Goal: Information Seeking & Learning: Learn about a topic

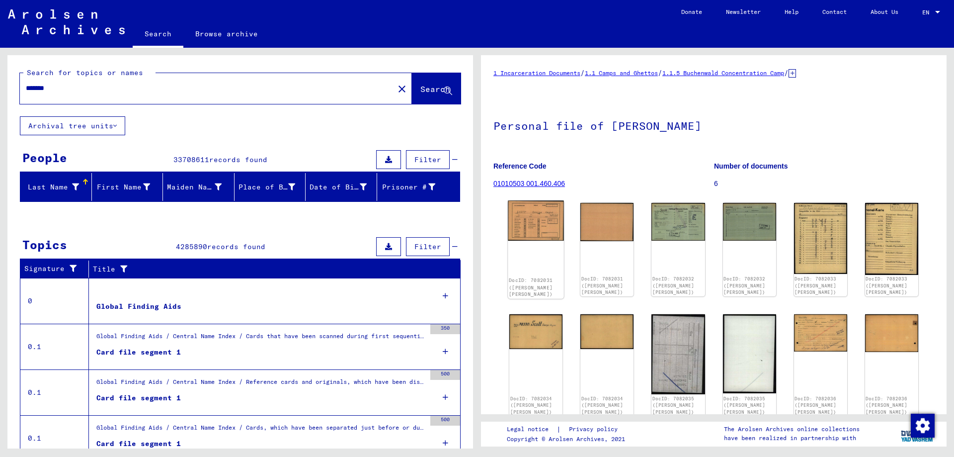
click at [549, 225] on img at bounding box center [536, 220] width 56 height 40
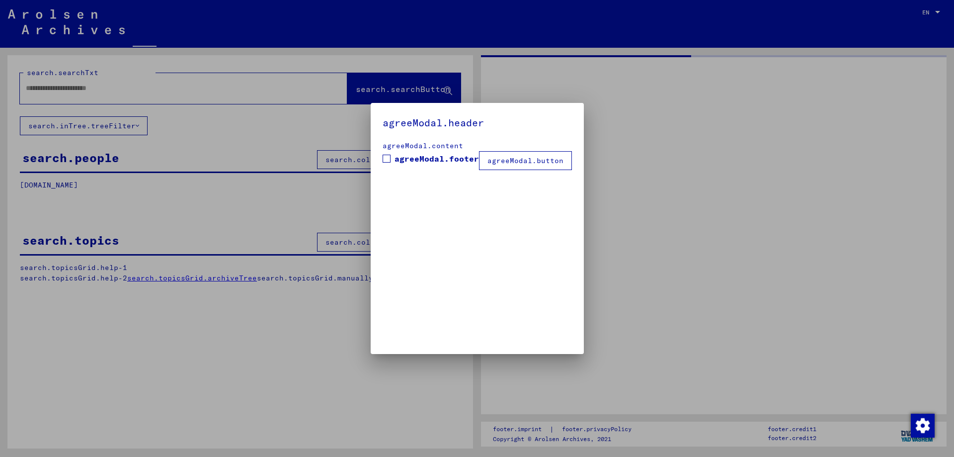
type input "*******"
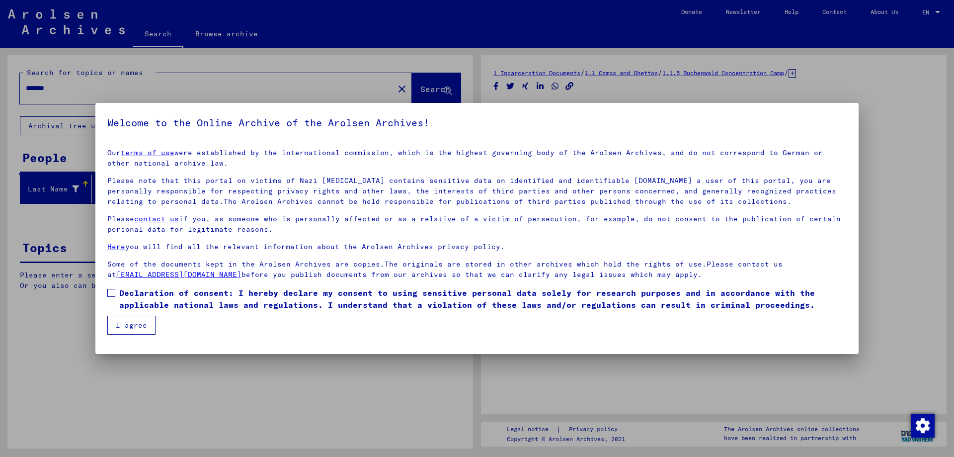
click at [111, 292] on span at bounding box center [111, 293] width 8 height 8
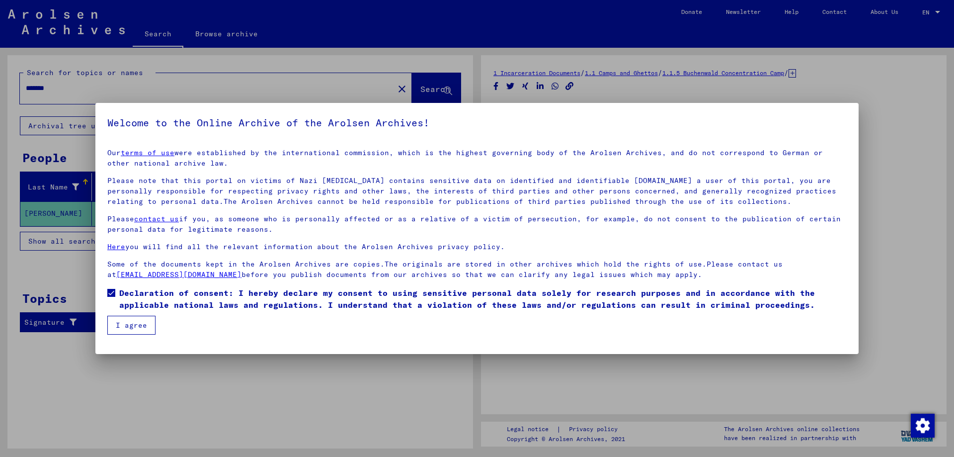
click at [130, 322] on button "I agree" at bounding box center [131, 324] width 48 height 19
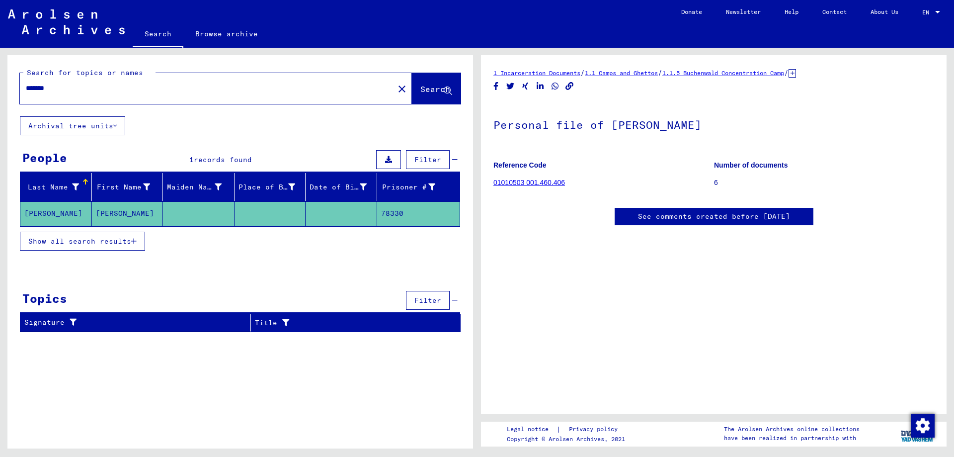
click at [44, 212] on mat-cell "[PERSON_NAME]" at bounding box center [56, 213] width 72 height 24
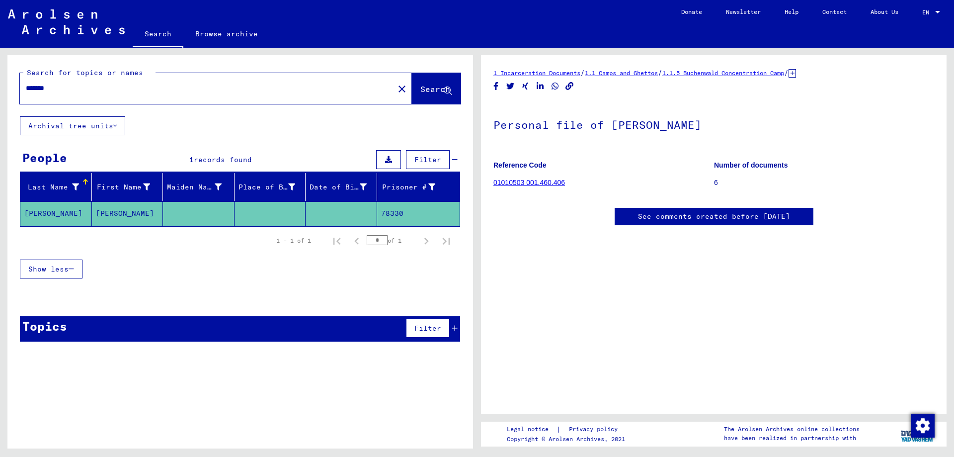
click at [399, 213] on mat-cell "78330" at bounding box center [418, 213] width 83 height 24
click at [512, 180] on link "01010503 001.460.406" at bounding box center [529, 182] width 72 height 8
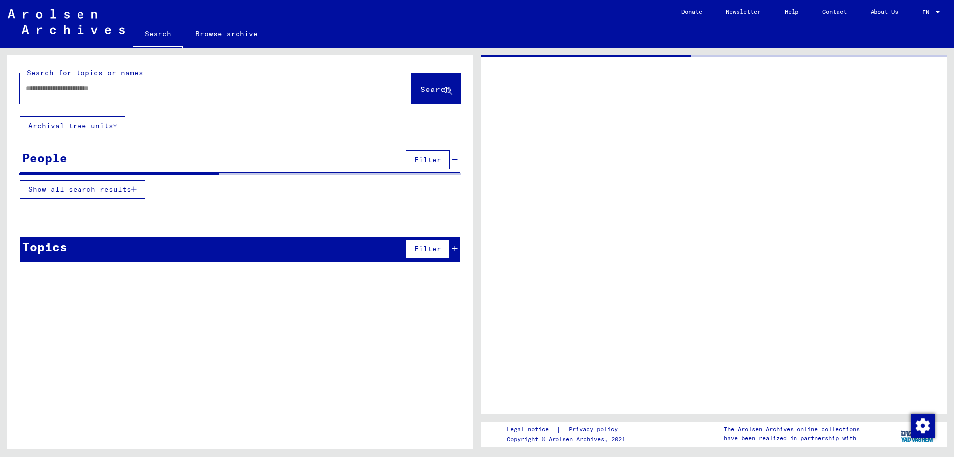
type input "*******"
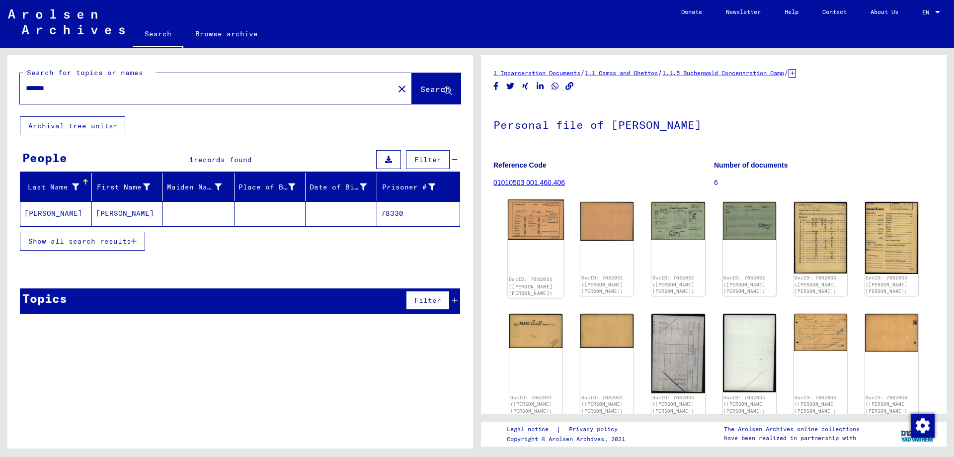
click at [529, 222] on img at bounding box center [536, 220] width 56 height 40
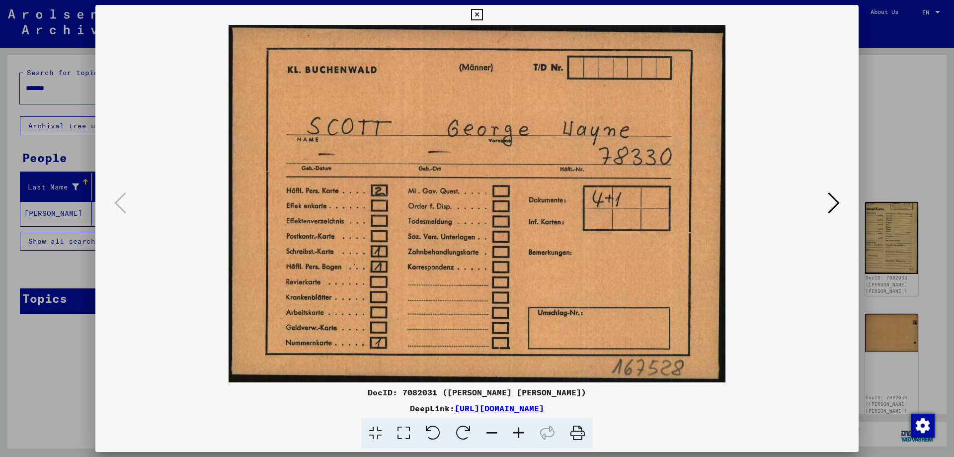
click at [837, 202] on icon at bounding box center [834, 203] width 12 height 24
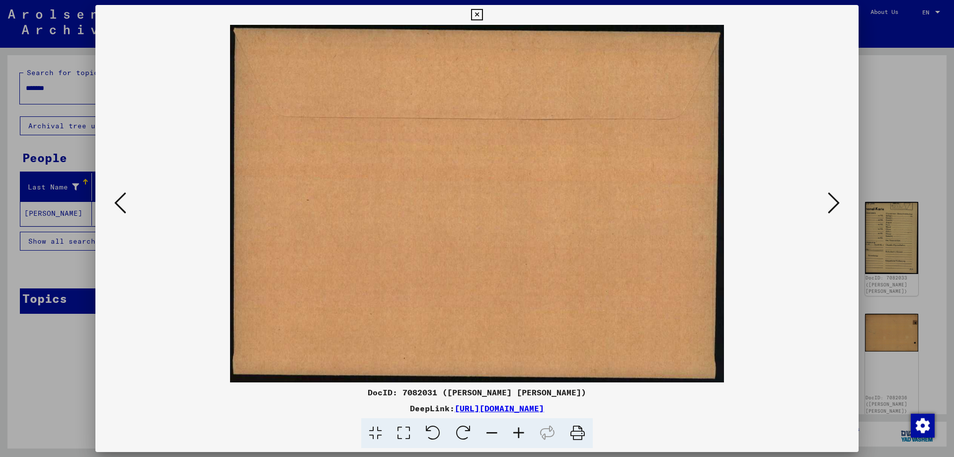
click at [837, 202] on icon at bounding box center [834, 203] width 12 height 24
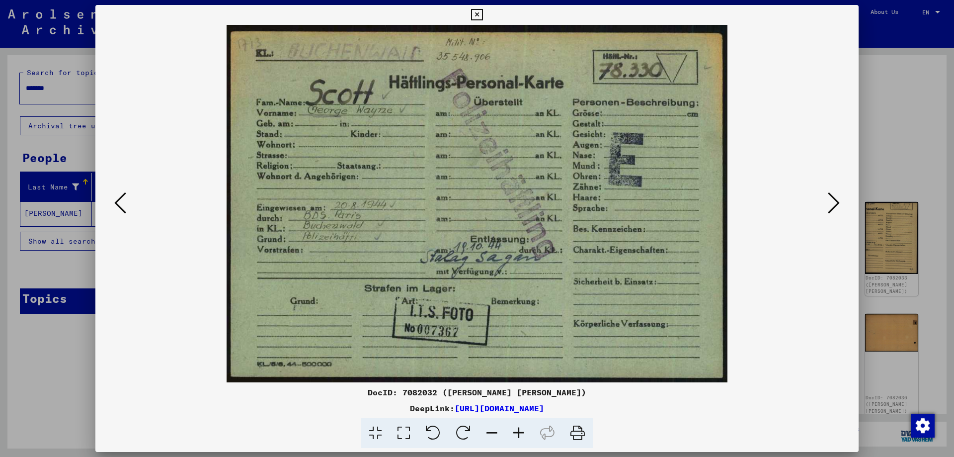
click at [837, 202] on icon at bounding box center [834, 203] width 12 height 24
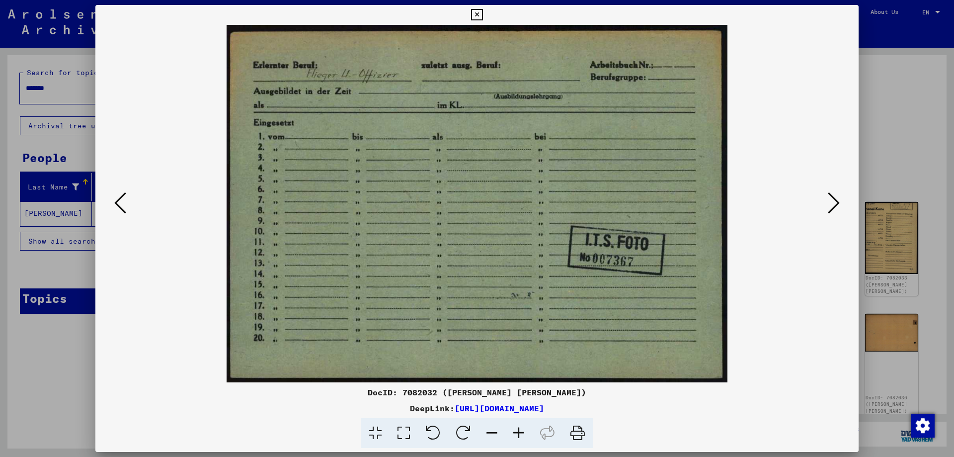
click at [837, 202] on icon at bounding box center [834, 203] width 12 height 24
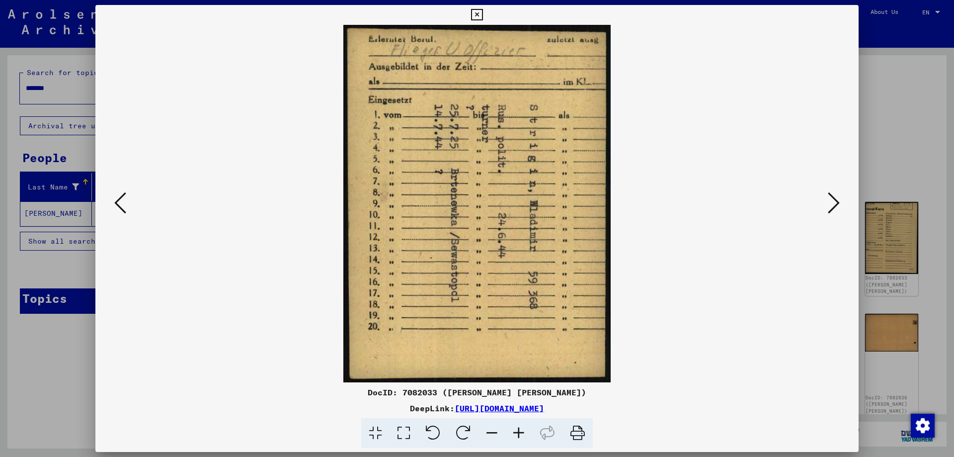
click at [837, 202] on icon at bounding box center [834, 203] width 12 height 24
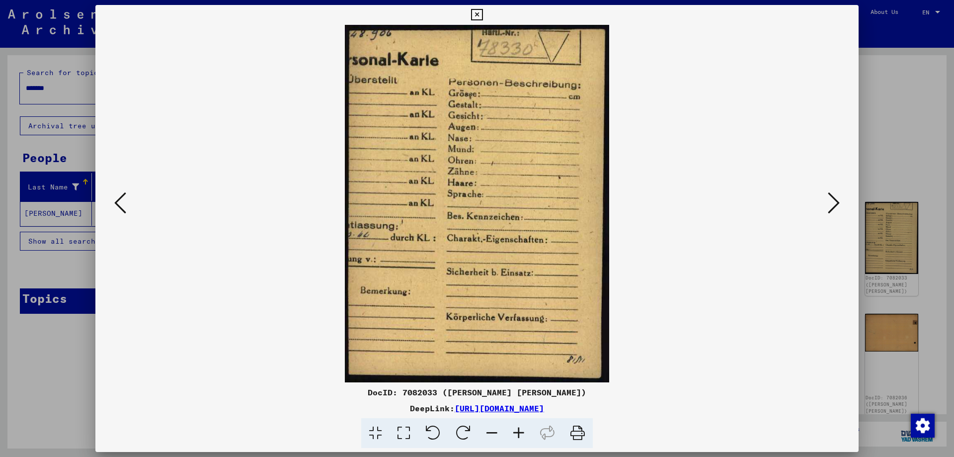
click at [837, 202] on icon at bounding box center [834, 203] width 12 height 24
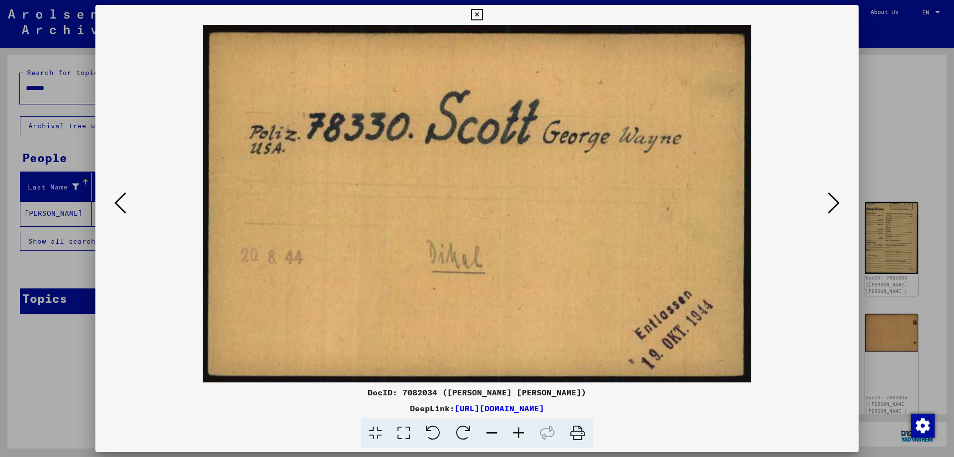
click at [837, 202] on icon at bounding box center [834, 203] width 12 height 24
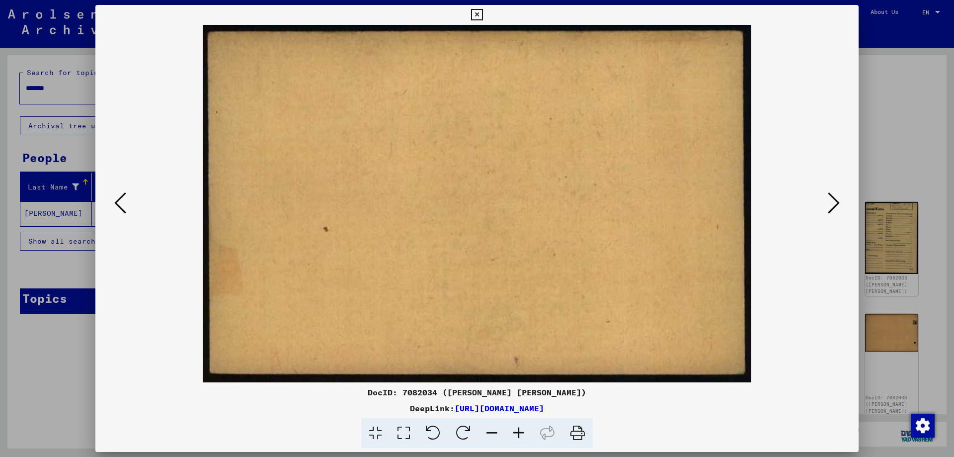
click at [837, 202] on icon at bounding box center [834, 203] width 12 height 24
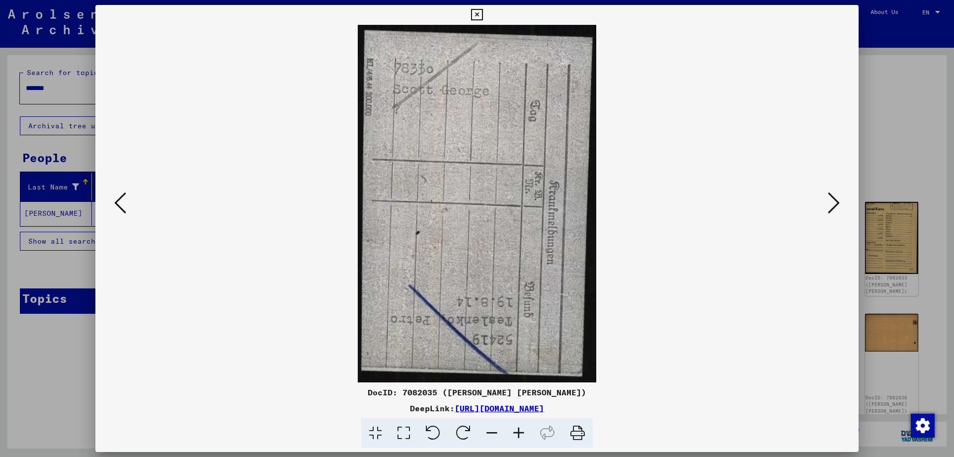
click at [837, 202] on icon at bounding box center [834, 203] width 12 height 24
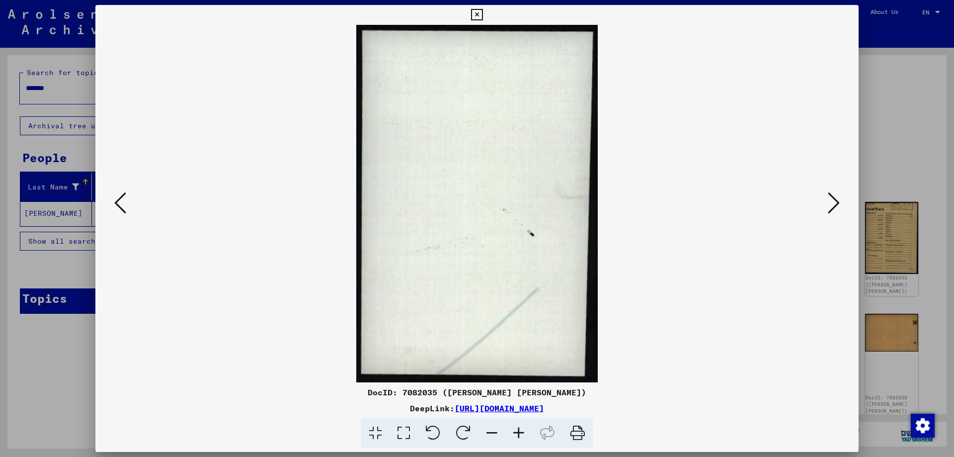
click at [837, 202] on icon at bounding box center [834, 203] width 12 height 24
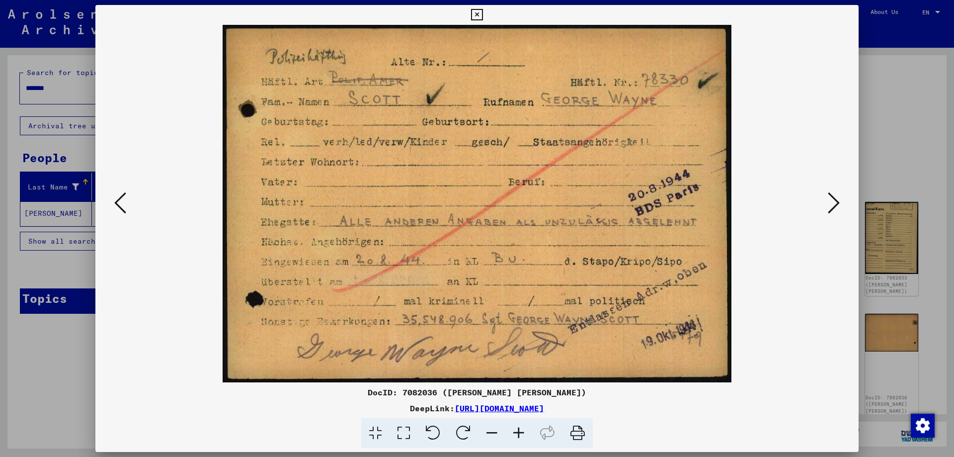
click at [837, 202] on icon at bounding box center [834, 203] width 12 height 24
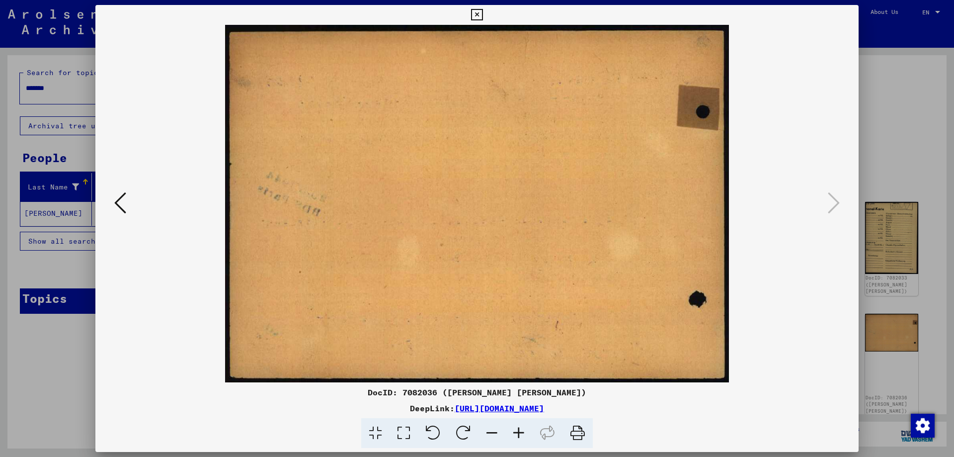
click at [118, 202] on icon at bounding box center [120, 203] width 12 height 24
